Goal: Information Seeking & Learning: Learn about a topic

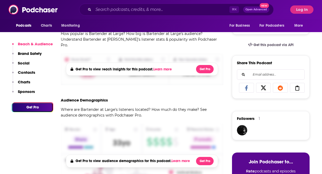
scroll to position [169, 0]
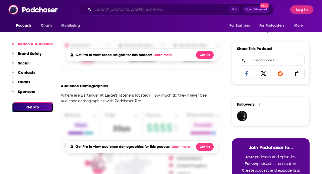
click at [158, 11] on input "Search podcasts, credits, & more..." at bounding box center [161, 9] width 136 height 8
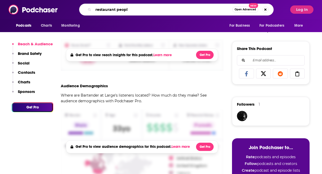
type input "restaurant people"
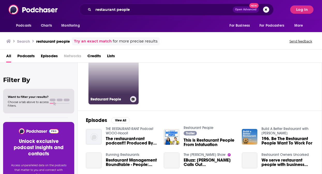
scroll to position [26, 0]
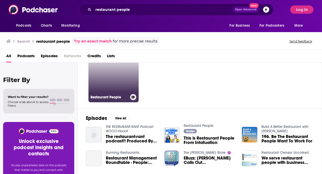
click at [113, 78] on link "Restaurant People" at bounding box center [113, 77] width 50 height 50
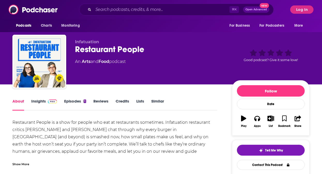
scroll to position [49, 0]
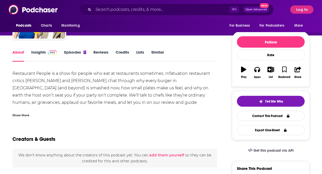
click at [41, 50] on link "Insights" at bounding box center [44, 56] width 26 height 12
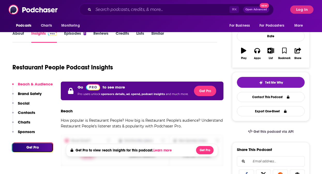
scroll to position [69, 0]
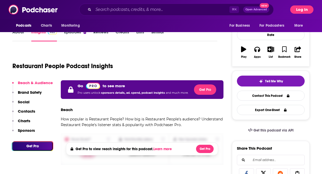
click at [299, 11] on button "Log In" at bounding box center [301, 9] width 23 height 8
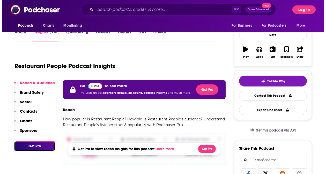
scroll to position [0, 0]
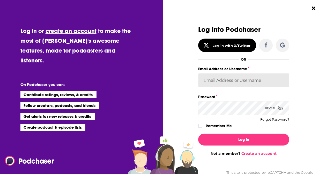
click at [226, 77] on input "Email Address or Username" at bounding box center [243, 80] width 91 height 14
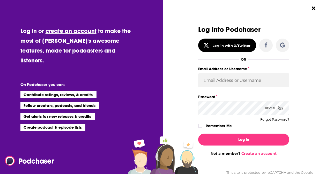
type input "baltzandcompany"
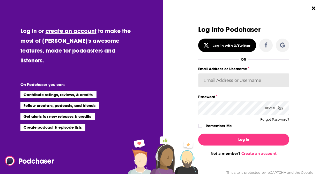
type input "baltzandcompany"
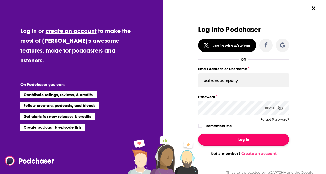
click at [232, 142] on button "Log In" at bounding box center [243, 140] width 91 height 12
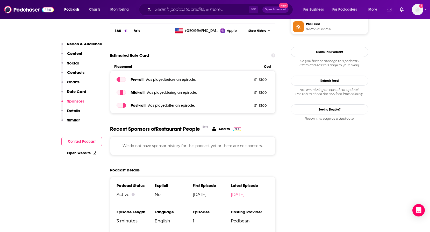
scroll to position [479, 0]
